Goal: Check status: Check status

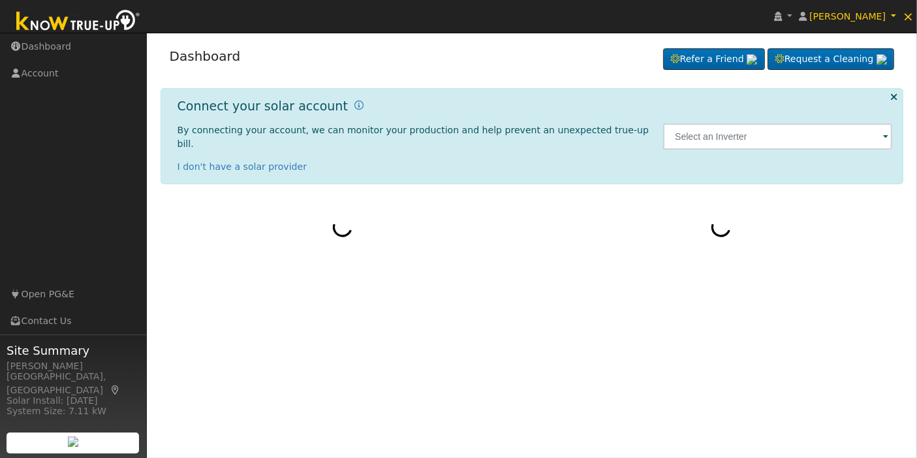
select select "9"
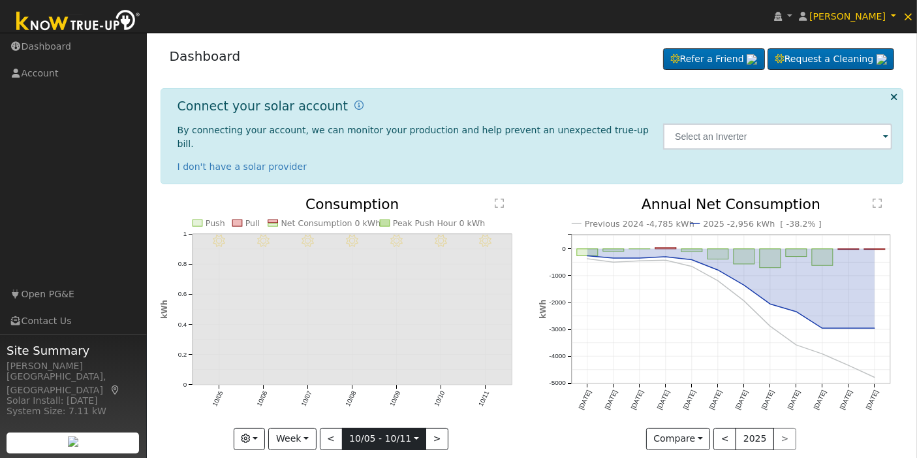
click at [409, 428] on input "[DATE]" at bounding box center [385, 438] width 84 height 21
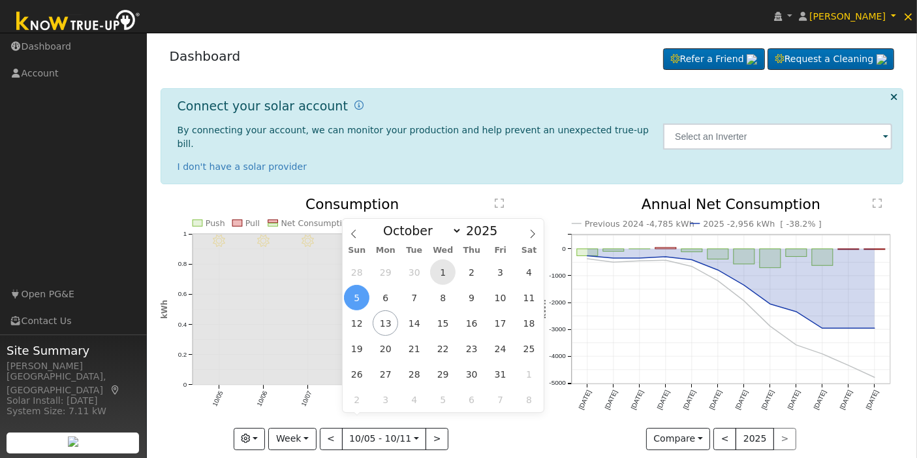
click at [446, 269] on span "1" at bounding box center [442, 271] width 25 height 25
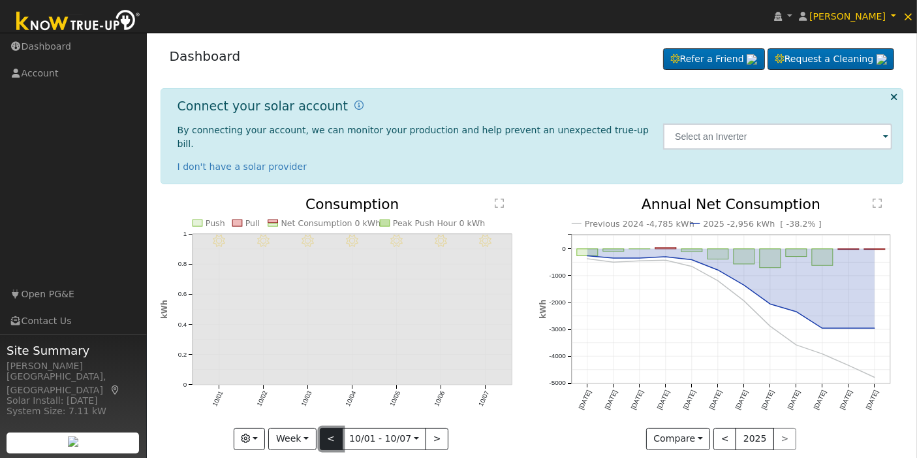
click at [338, 428] on button "<" at bounding box center [331, 439] width 23 height 22
click at [340, 428] on button "<" at bounding box center [337, 439] width 23 height 22
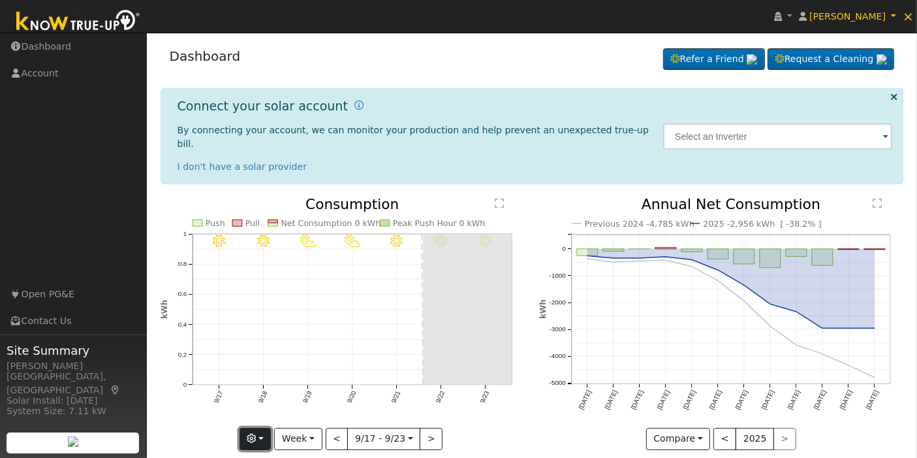
click at [272, 428] on button "button" at bounding box center [256, 439] width 32 height 22
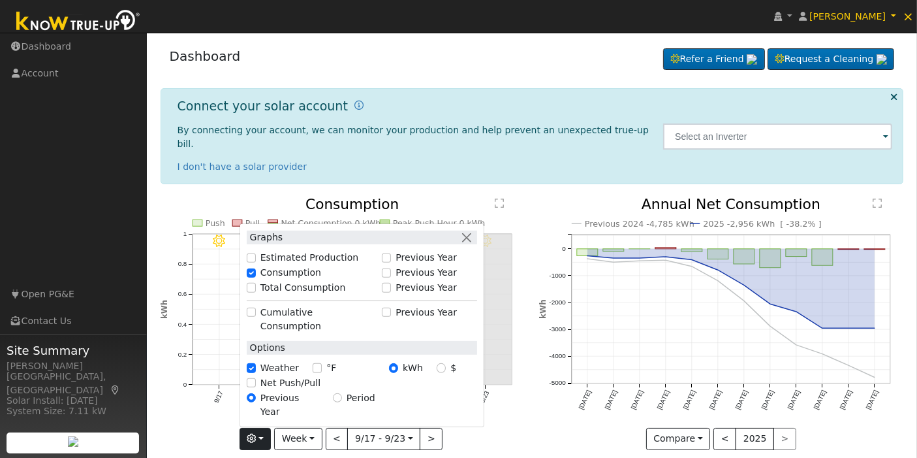
click at [192, 425] on icon "9/23 - Clear 9/22 - Clear 9/21 - Clear 9/20 - PartlyCloudy 9/19 - PartlyCloudy …" at bounding box center [343, 319] width 365 height 244
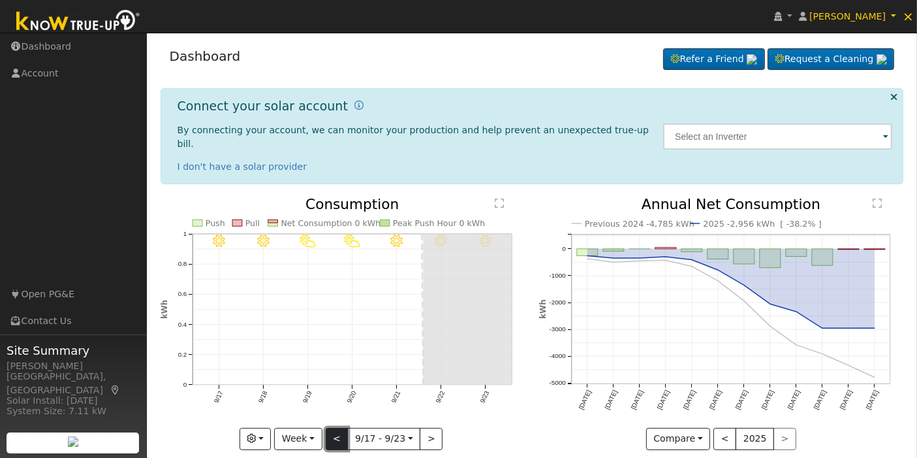
click at [331, 428] on button "<" at bounding box center [337, 439] width 23 height 22
type input "[DATE]"
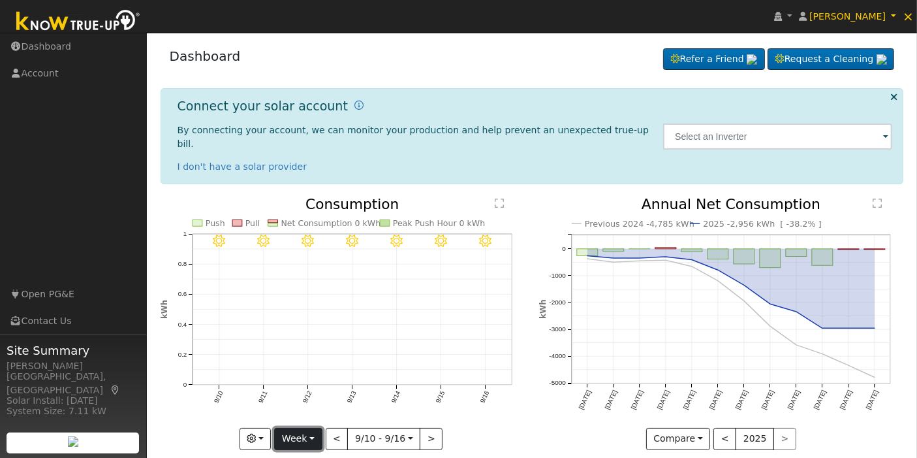
click at [306, 428] on button "Week" at bounding box center [298, 439] width 48 height 22
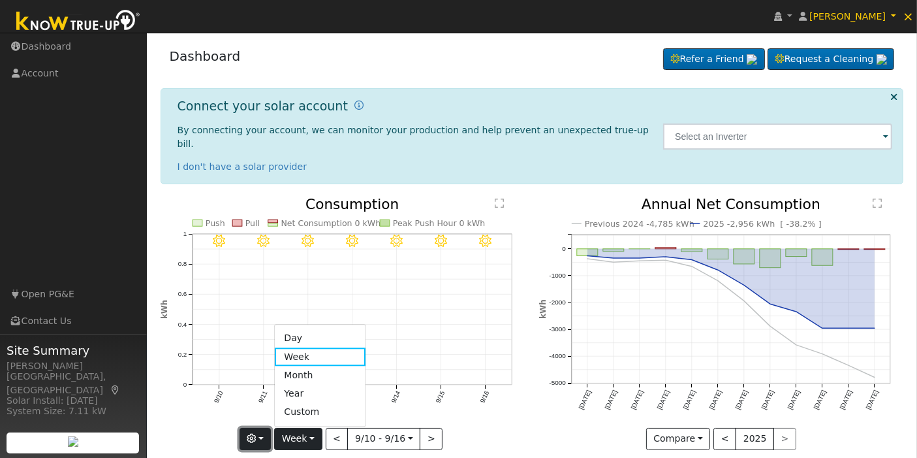
click at [270, 428] on button "button" at bounding box center [256, 439] width 32 height 22
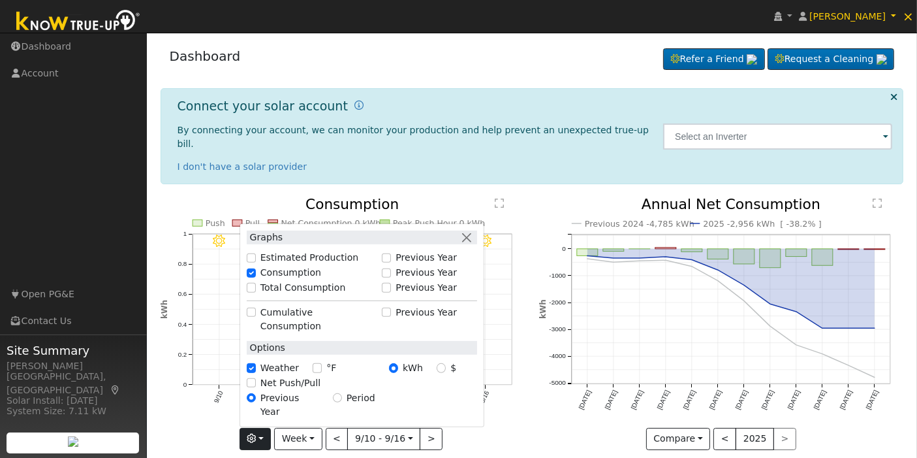
click at [558, 408] on icon "Previous 2024 -4,785 kWh 2025 -2,956 kWh [ -38.2% ] [DATE] Nov '[DATE] Jan '[DA…" at bounding box center [721, 319] width 365 height 244
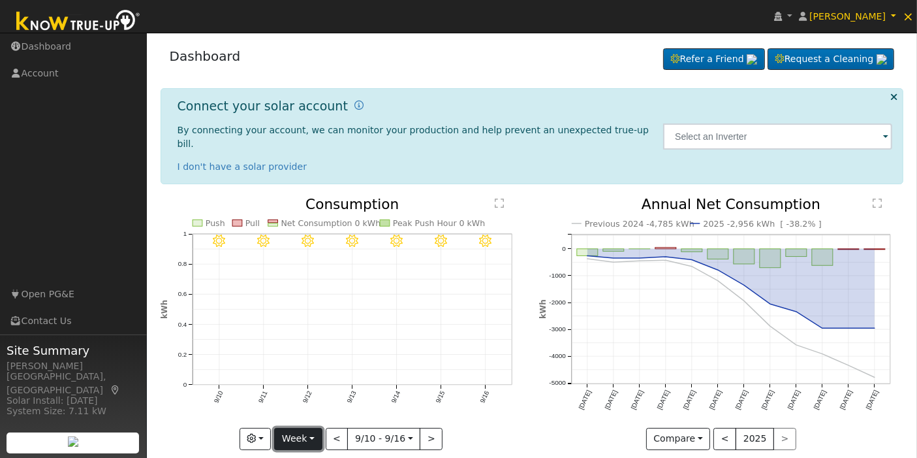
click at [300, 430] on button "Week" at bounding box center [298, 439] width 48 height 22
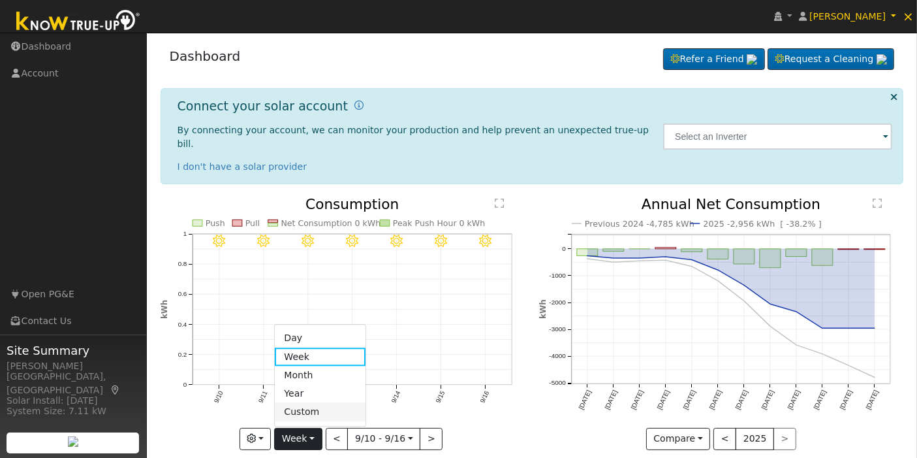
click at [306, 403] on link "Custom" at bounding box center [320, 412] width 91 height 18
select select "8"
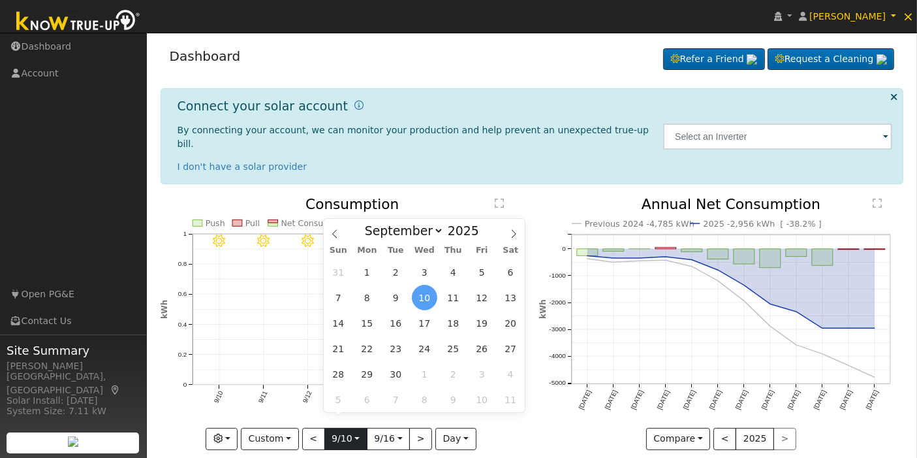
click at [348, 428] on input "[DATE]" at bounding box center [346, 438] width 42 height 21
click at [482, 238] on span at bounding box center [486, 233] width 9 height 7
type input "2024"
click at [424, 345] on span "25" at bounding box center [424, 348] width 25 height 25
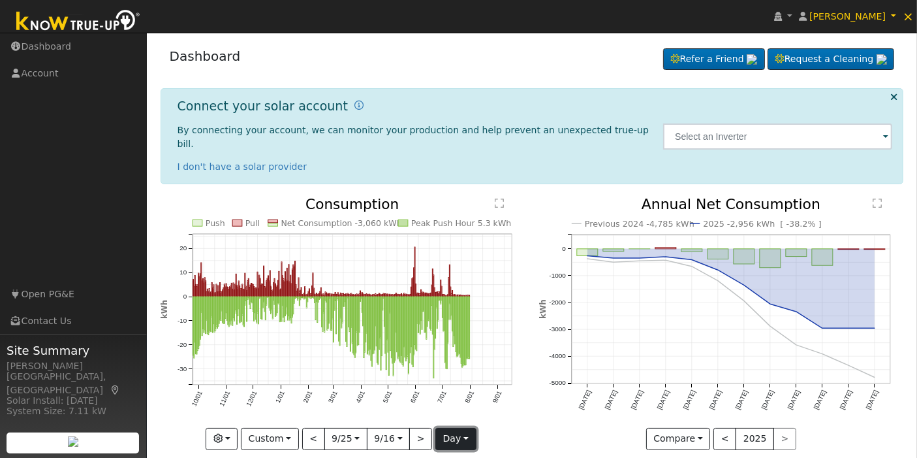
click at [459, 428] on button "day" at bounding box center [455, 439] width 40 height 22
click at [455, 403] on link "Month" at bounding box center [481, 412] width 91 height 18
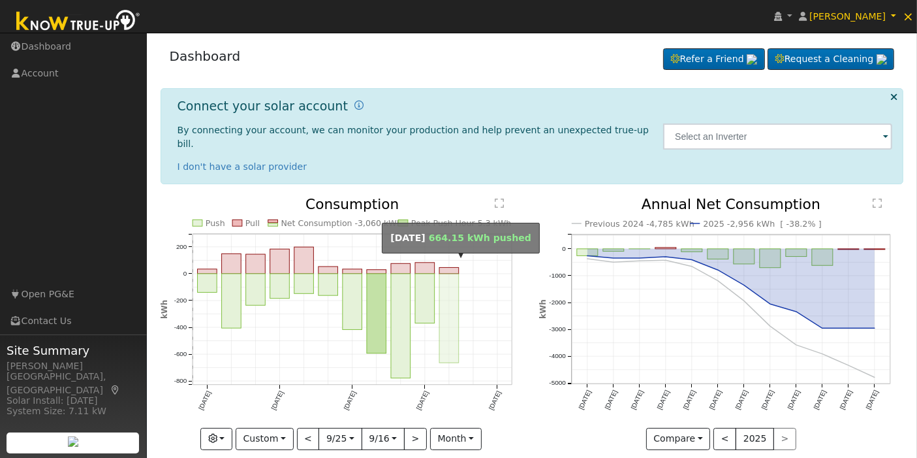
click at [447, 274] on rect "onclick=""" at bounding box center [449, 318] width 20 height 89
type input "[DATE]"
select select "6"
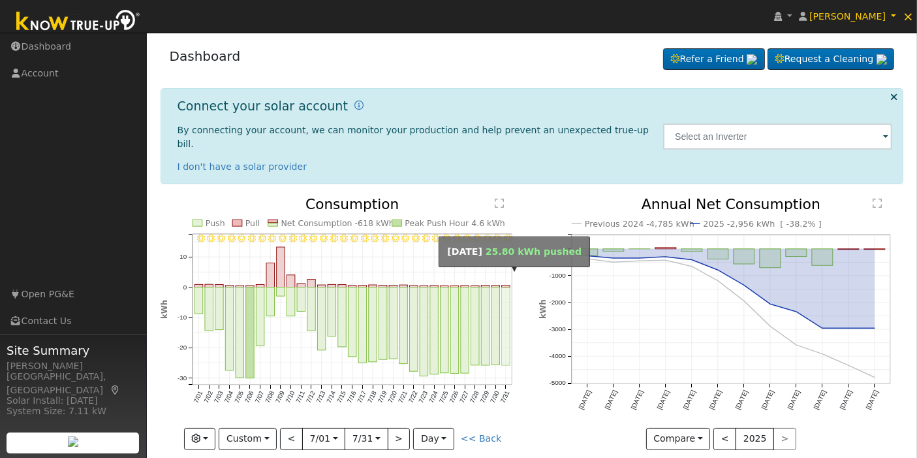
click at [505, 287] on rect "onclick=""" at bounding box center [506, 326] width 8 height 78
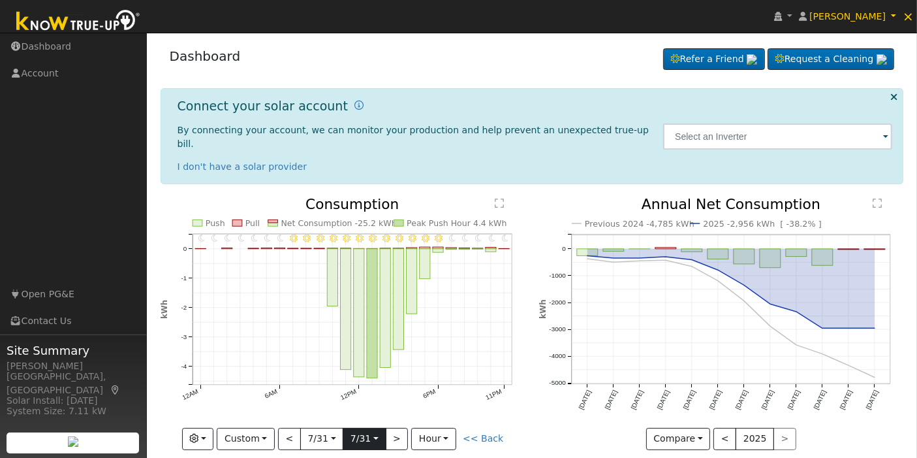
click at [380, 428] on input "[DATE]" at bounding box center [364, 438] width 42 height 21
click at [397, 428] on button ">" at bounding box center [397, 439] width 23 height 22
type input "[DATE]"
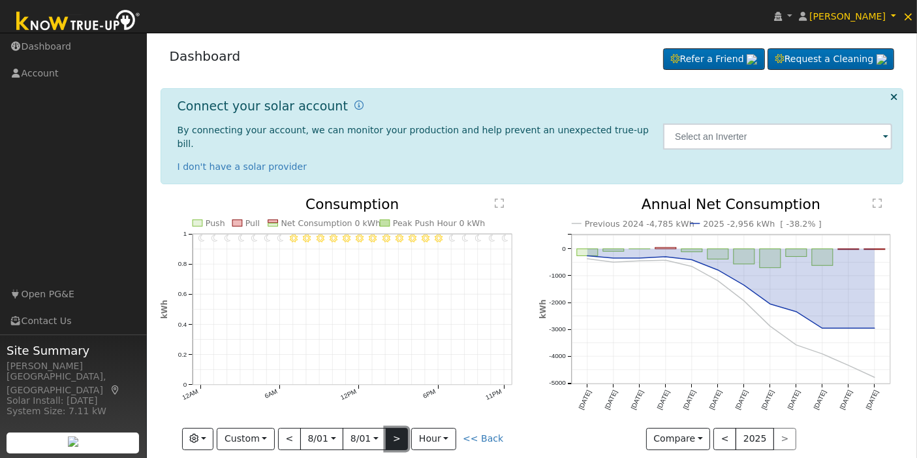
click at [397, 428] on button ">" at bounding box center [397, 439] width 23 height 22
type input "[DATE]"
click at [289, 428] on button "<" at bounding box center [289, 439] width 23 height 22
type input "[DATE]"
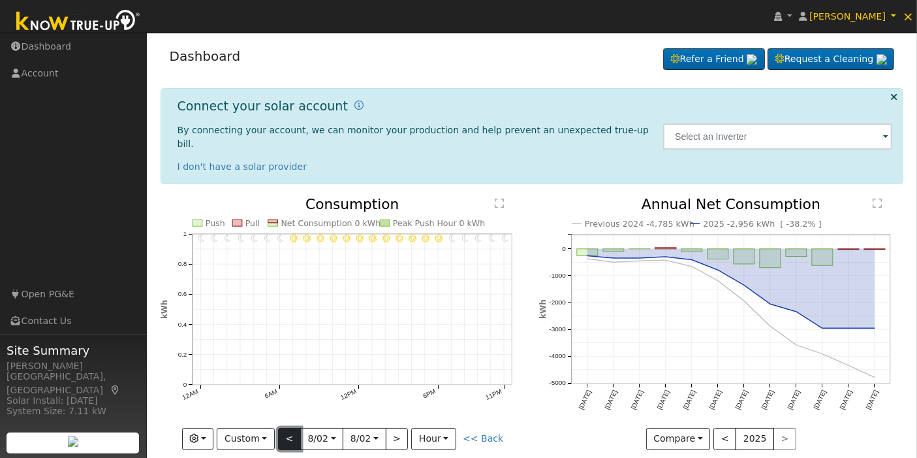
type input "[DATE]"
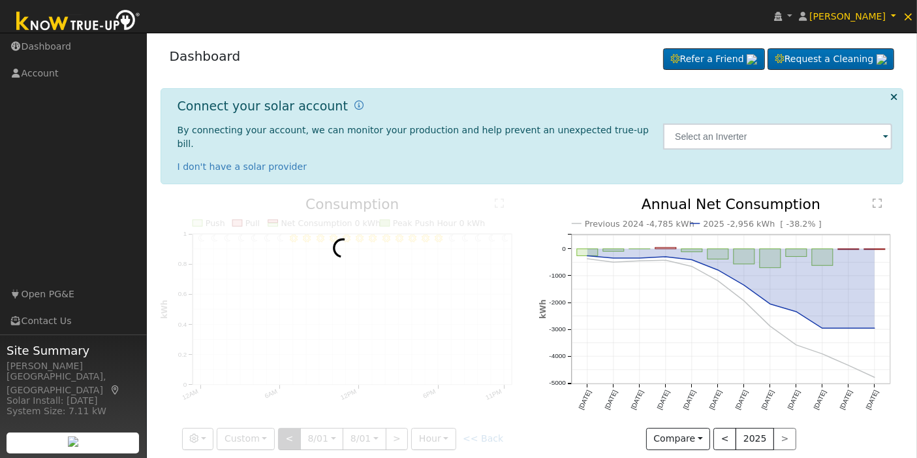
click at [289, 424] on div at bounding box center [343, 323] width 365 height 252
